Goal: Information Seeking & Learning: Learn about a topic

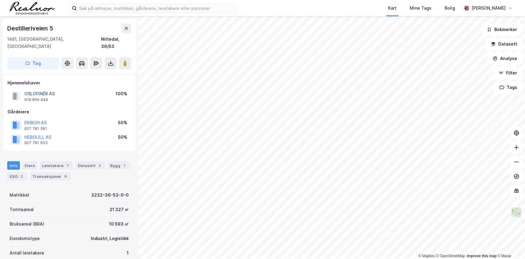
click at [0, 0] on button "OSLOFINÉR AS" at bounding box center [0, 0] width 0 height 0
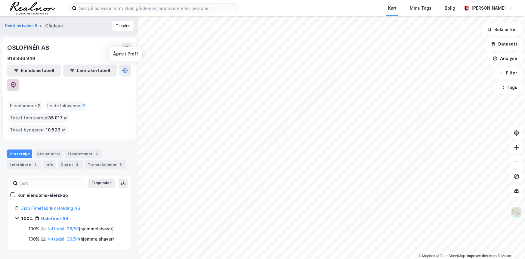
click at [16, 82] on icon at bounding box center [13, 85] width 6 height 6
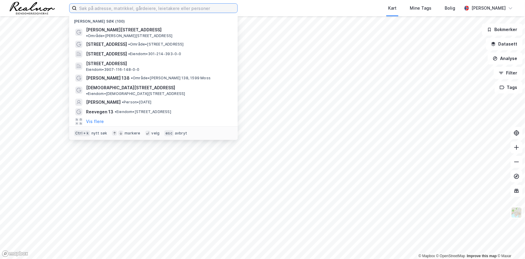
click at [98, 8] on input at bounding box center [157, 8] width 161 height 9
paste input "Henriette Bohman Lillebekk"
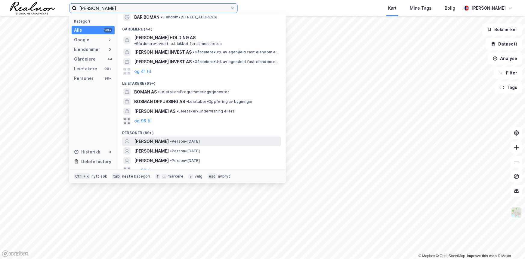
scroll to position [27, 0]
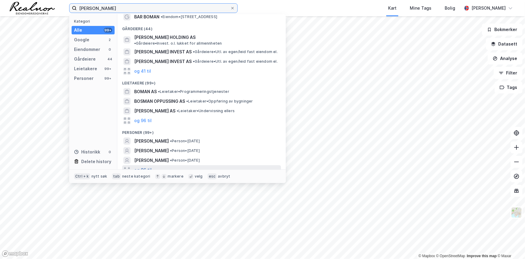
type input "Henriette Bohman Lillebekk"
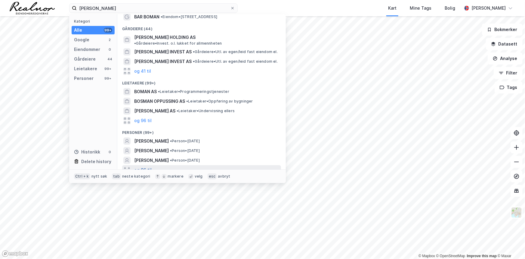
click at [141, 166] on button "og 96 til" at bounding box center [142, 169] width 17 height 7
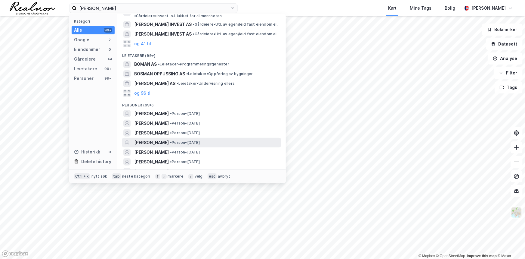
click at [169, 139] on span "HENRIETTE BOHMAN LILLEBEKK" at bounding box center [151, 142] width 35 height 7
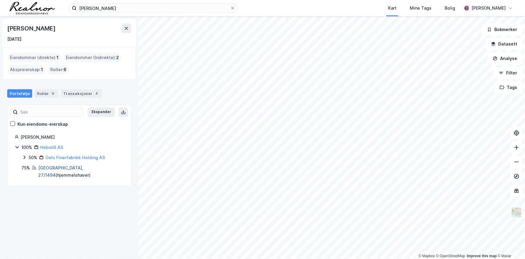
click at [49, 169] on link "Oslo, 27/1494" at bounding box center [60, 171] width 45 height 12
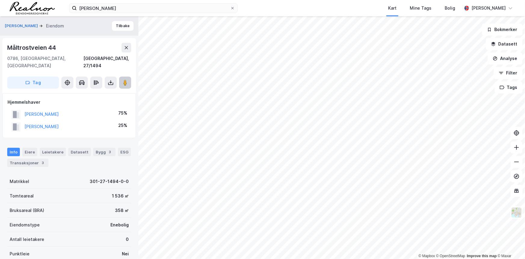
click at [125, 76] on button at bounding box center [125, 82] width 12 height 12
